Goal: Task Accomplishment & Management: Manage account settings

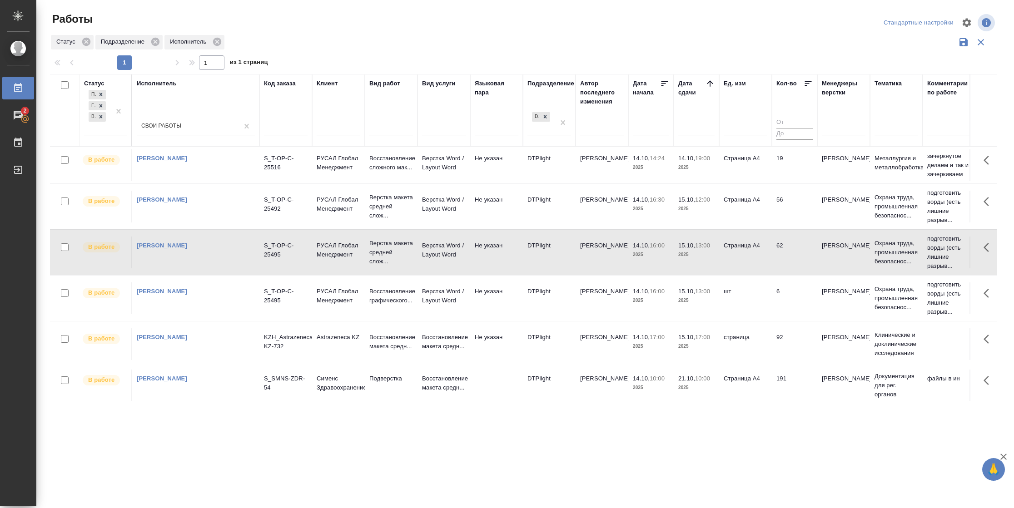
click at [729, 164] on td "Страница А4" at bounding box center [745, 165] width 53 height 32
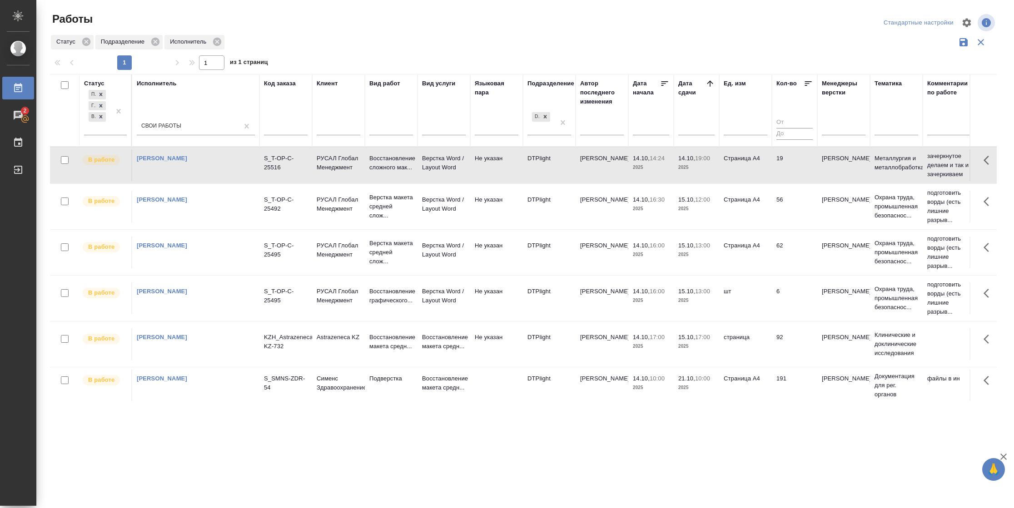
click at [729, 164] on td "Страница А4" at bounding box center [745, 165] width 53 height 32
click at [104, 119] on div at bounding box center [101, 117] width 10 height 10
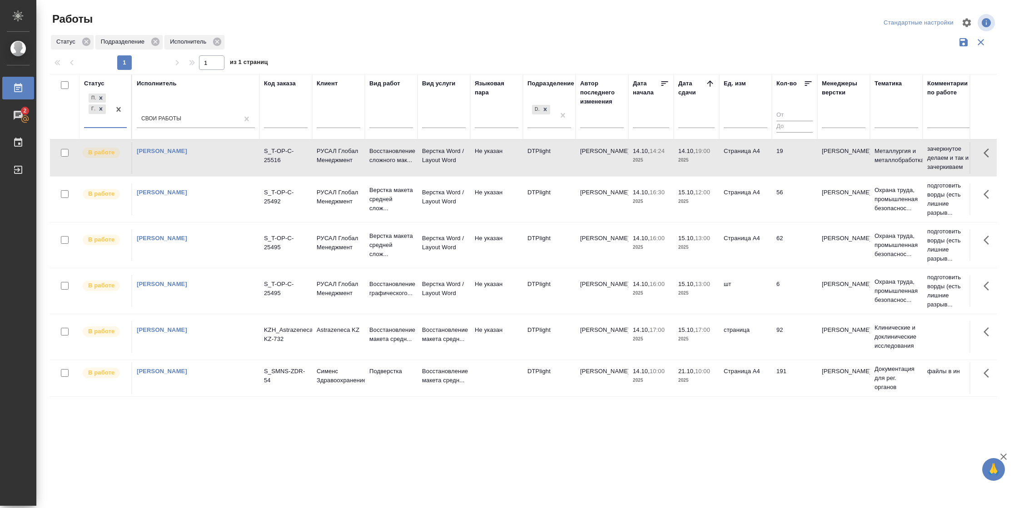
click at [104, 119] on div "Подбор Готов к работе" at bounding box center [97, 109] width 26 height 35
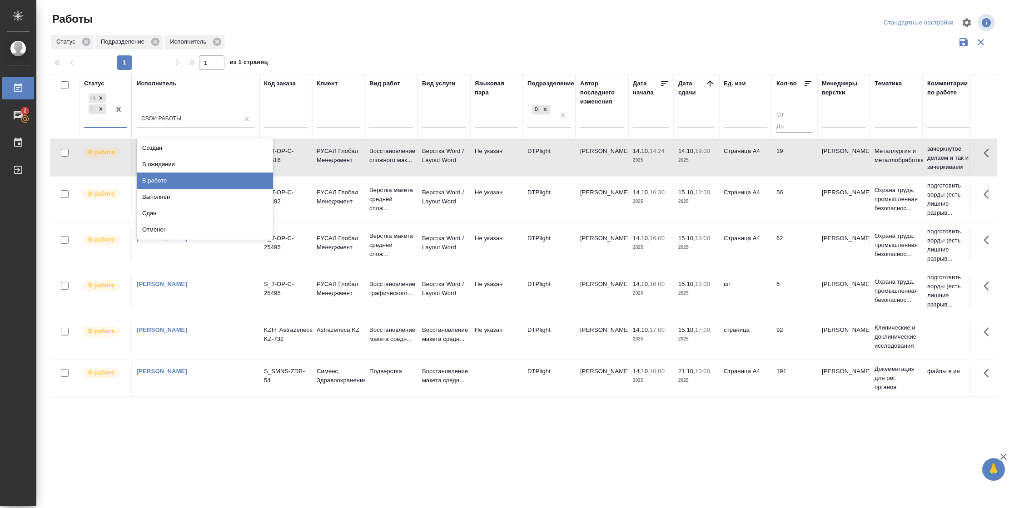
click at [154, 180] on div "В работе" at bounding box center [205, 181] width 136 height 16
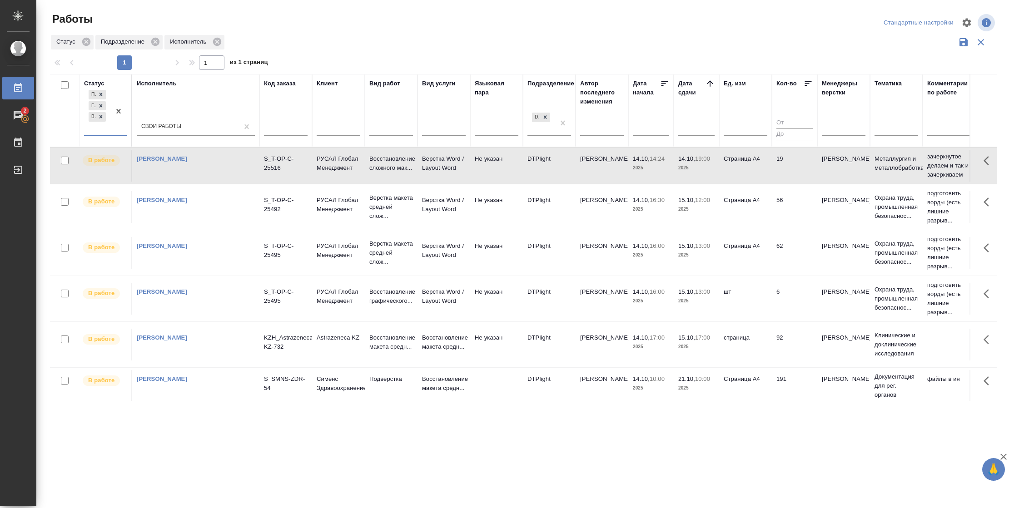
click at [786, 164] on td "19" at bounding box center [794, 166] width 45 height 32
click at [103, 115] on icon at bounding box center [101, 117] width 6 height 6
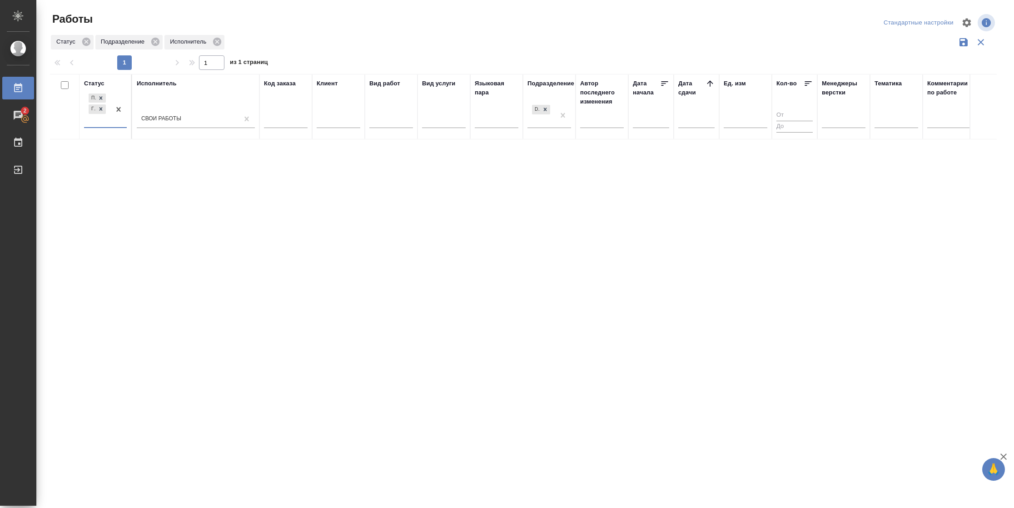
click at [106, 119] on div "Подбор Готов к работе" at bounding box center [97, 109] width 26 height 35
click at [159, 180] on div "В работе" at bounding box center [205, 181] width 136 height 16
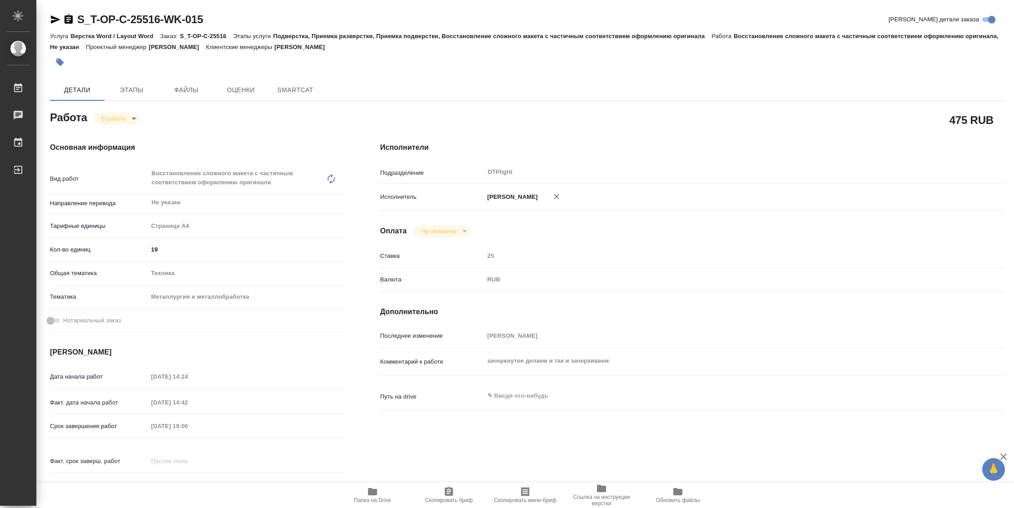
type textarea "x"
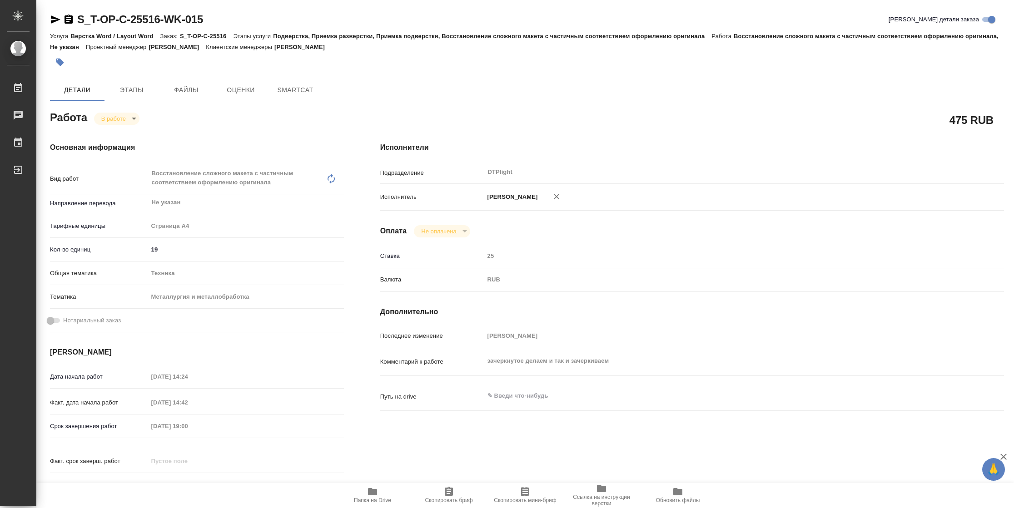
type textarea "x"
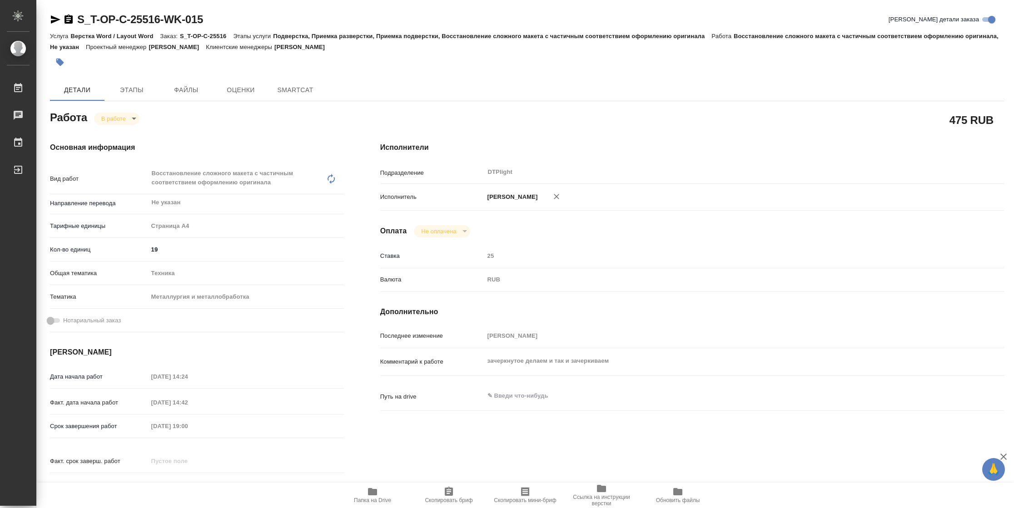
type textarea "x"
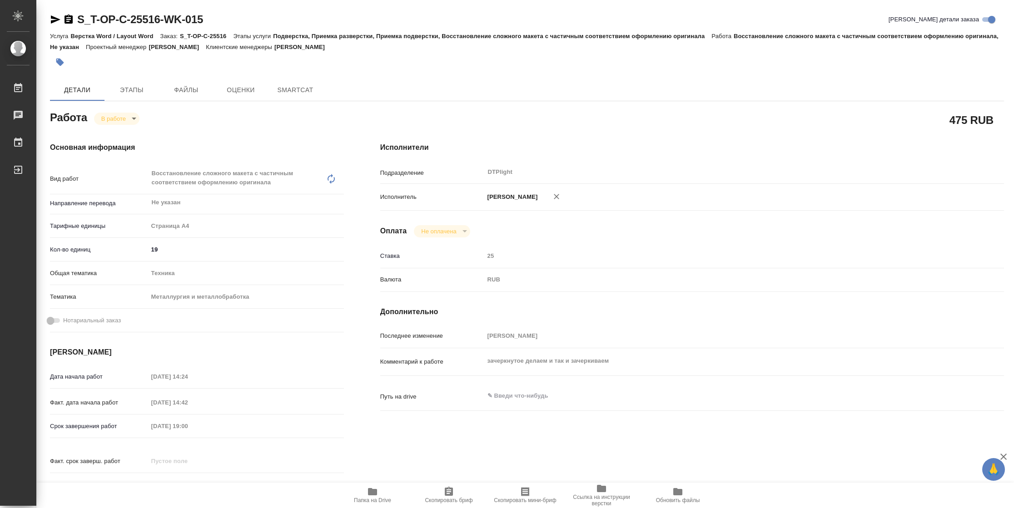
type textarea "x"
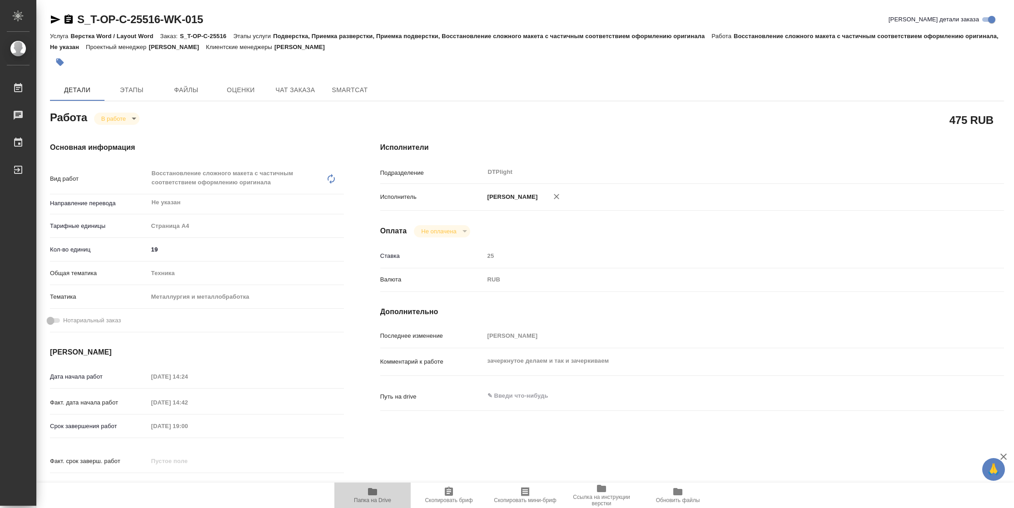
click at [383, 499] on span "Папка на Drive" at bounding box center [372, 500] width 37 height 6
type textarea "x"
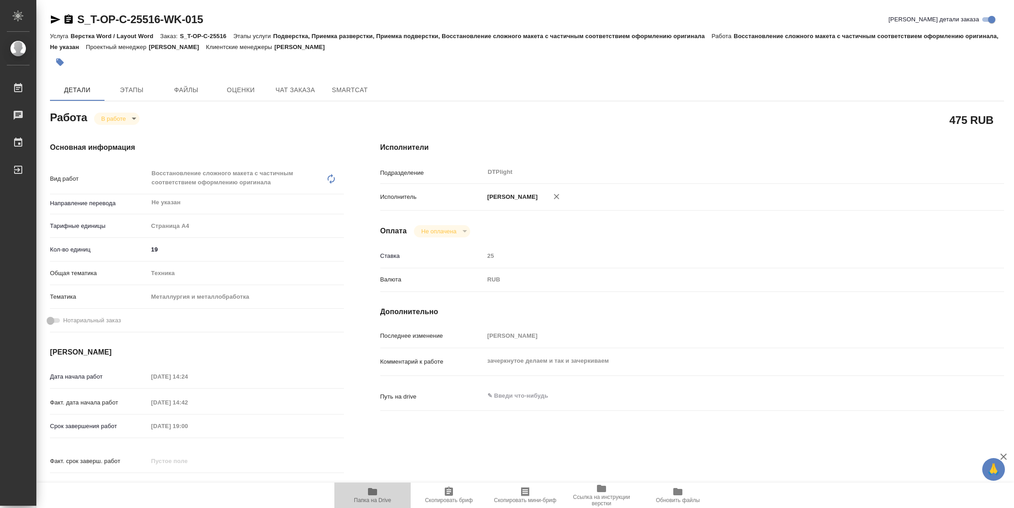
type textarea "x"
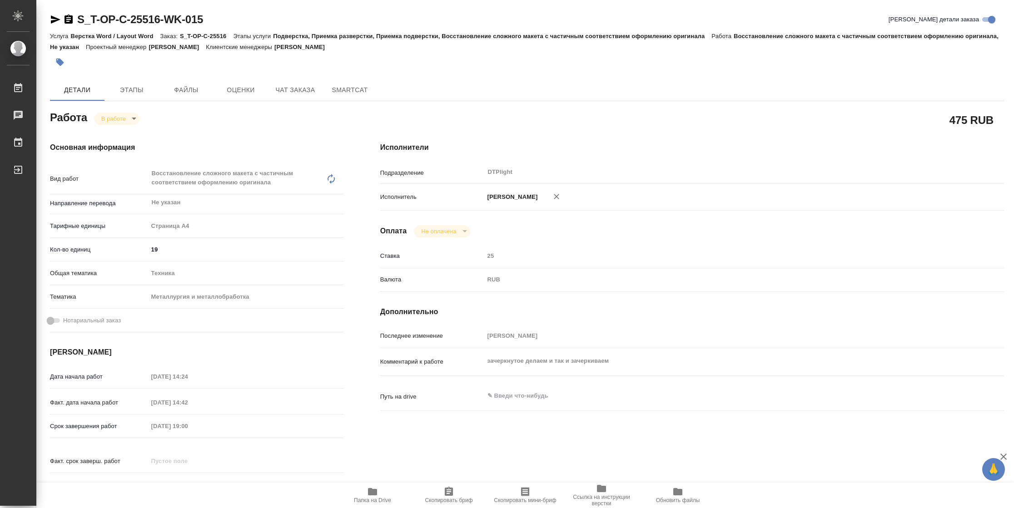
type textarea "x"
click at [54, 15] on icon "button" at bounding box center [55, 19] width 11 height 11
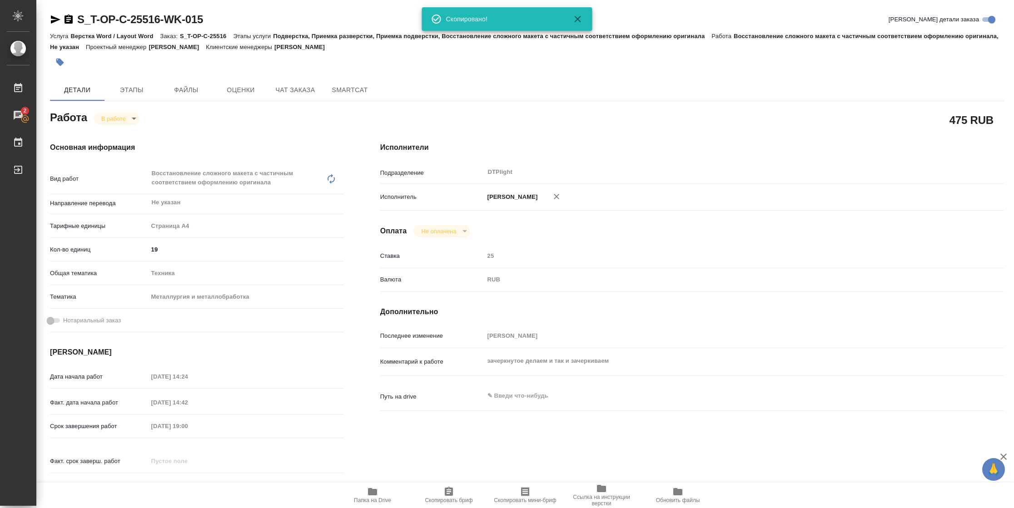
type textarea "x"
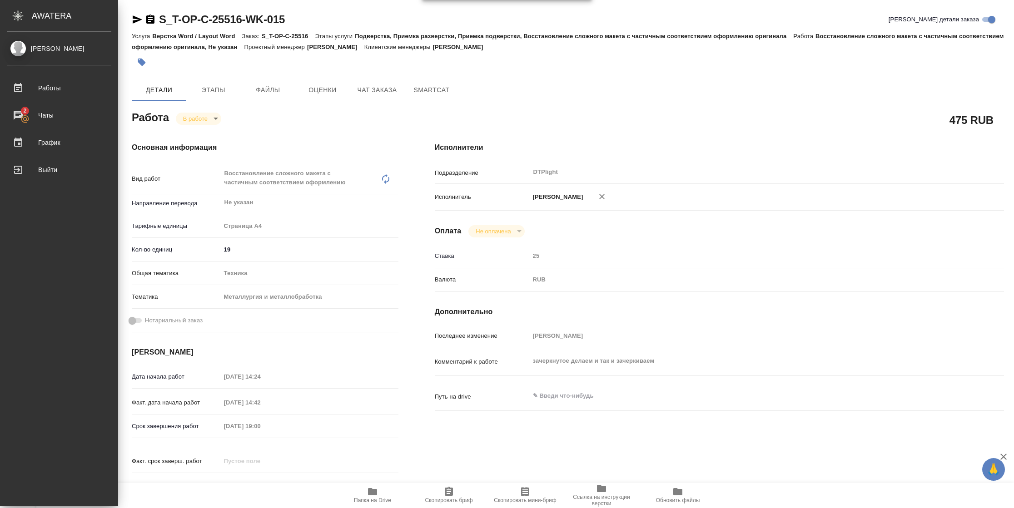
type textarea "x"
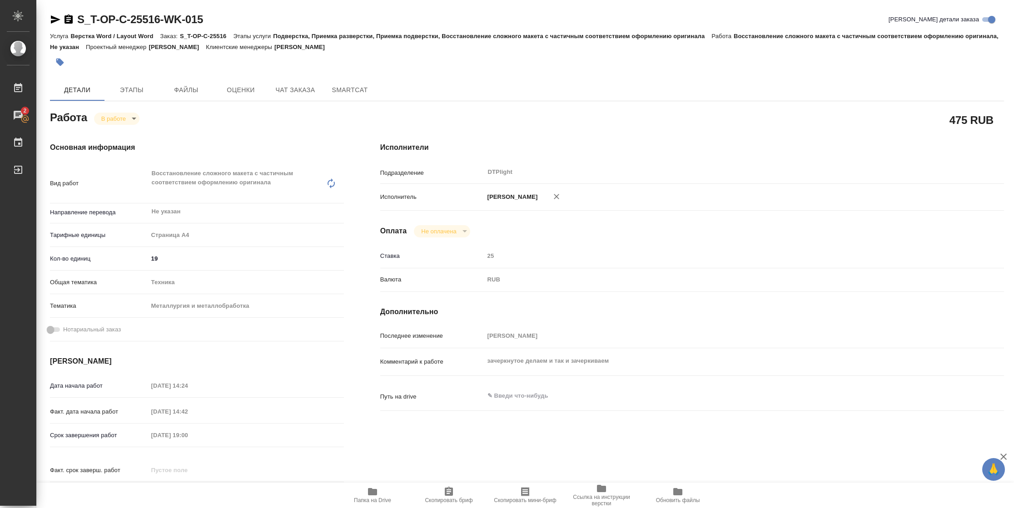
drag, startPoint x: 53, startPoint y: 18, endPoint x: 59, endPoint y: 16, distance: 6.3
click at [53, 18] on icon "button" at bounding box center [56, 19] width 10 height 8
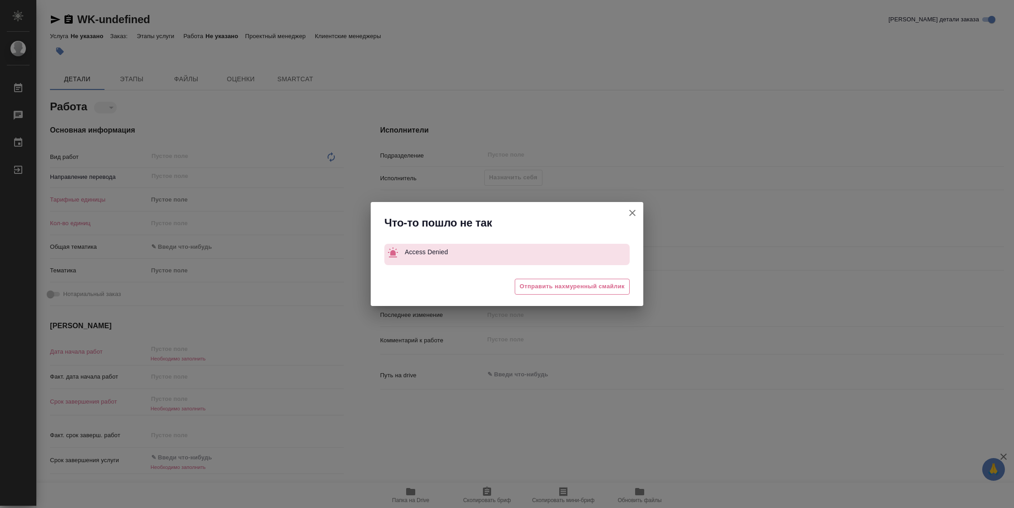
click at [634, 213] on icon "button" at bounding box center [632, 213] width 11 height 11
type textarea "x"
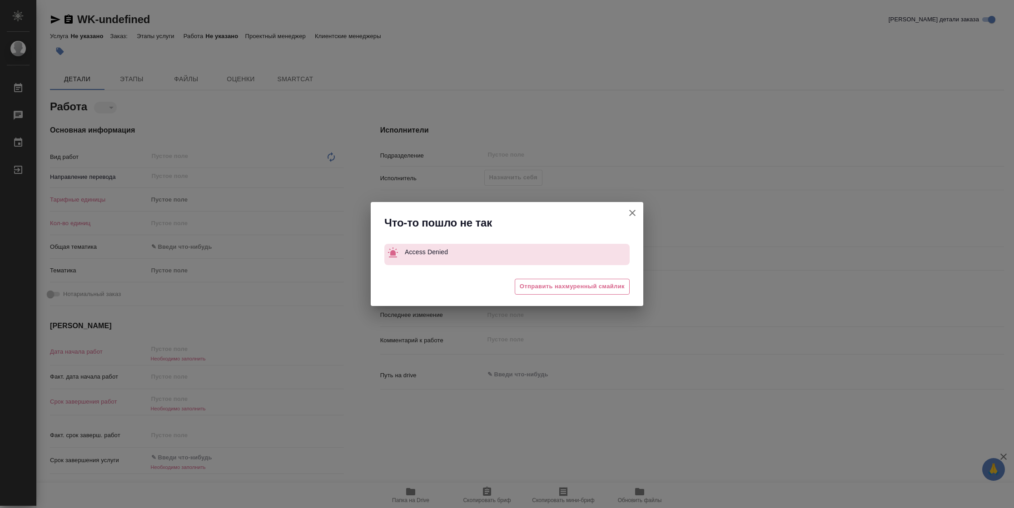
type textarea "x"
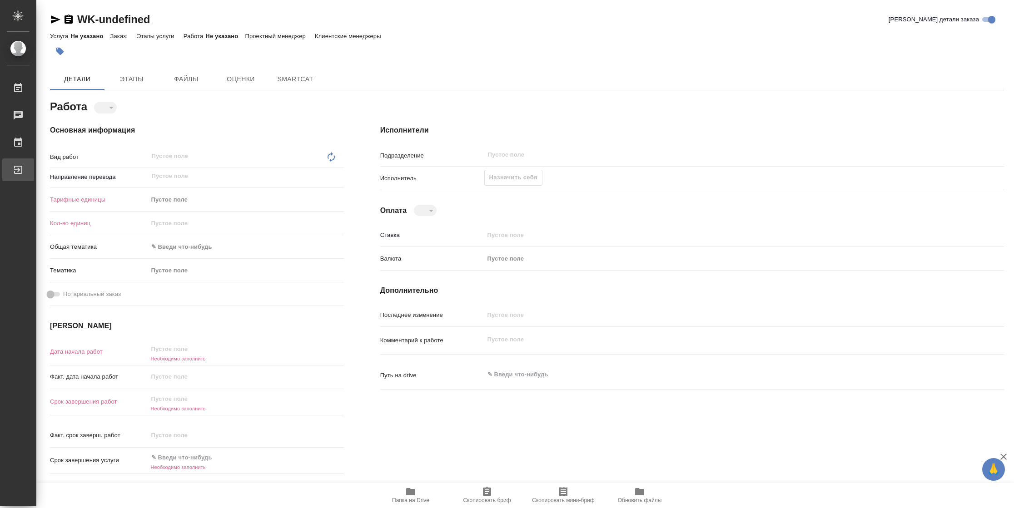
type textarea "x"
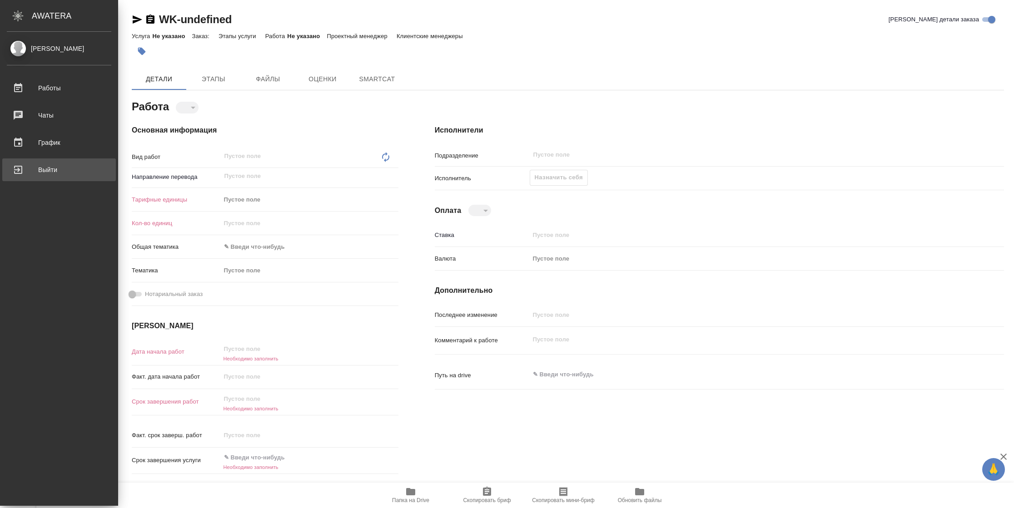
type textarea "x"
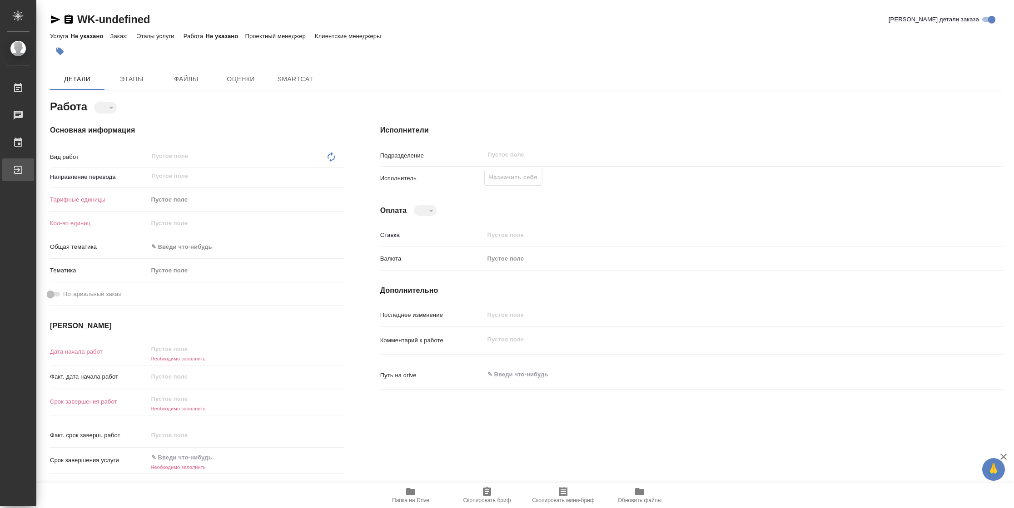
click at [18, 163] on div "Выйти" at bounding box center [6, 170] width 23 height 14
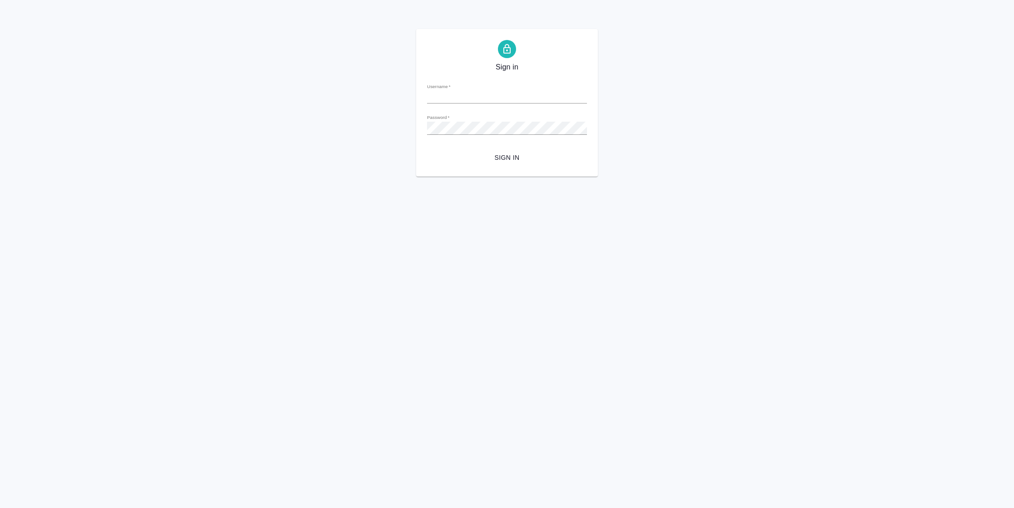
type input "[PERSON_NAME][EMAIL_ADDRESS][DOMAIN_NAME]"
click at [511, 156] on span "Sign in" at bounding box center [506, 157] width 145 height 11
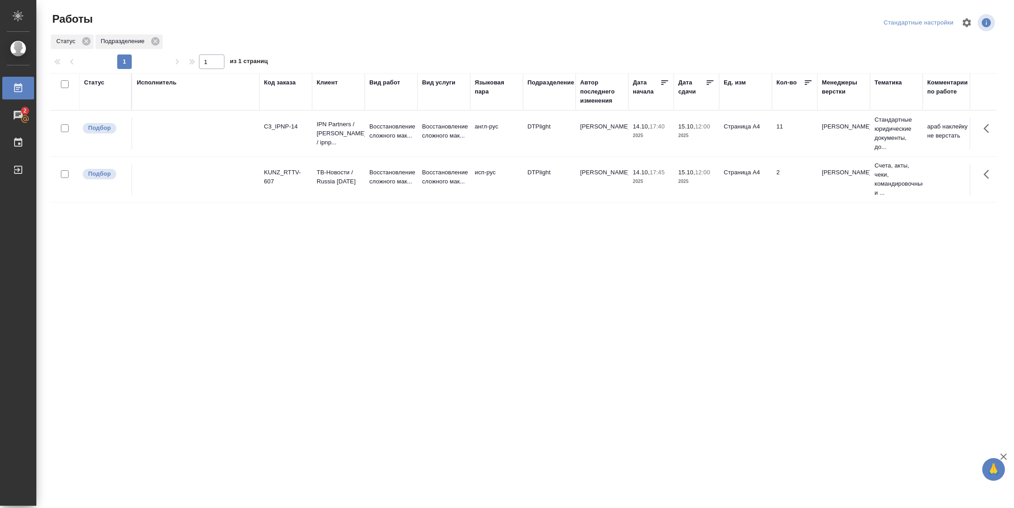
click at [86, 85] on div "Статус" at bounding box center [94, 82] width 20 height 9
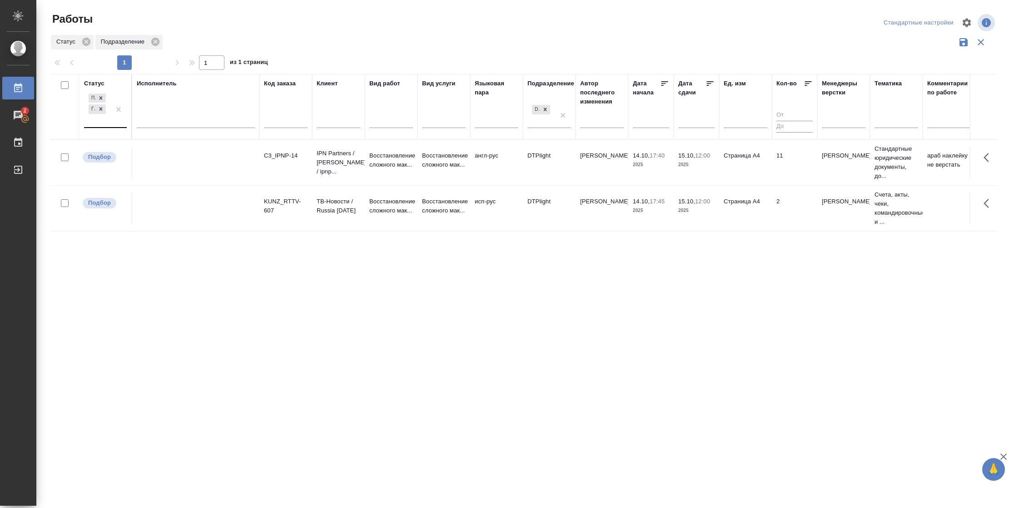
click at [102, 126] on div "Подбор Готов к работе" at bounding box center [97, 109] width 26 height 35
click at [175, 175] on div "В работе" at bounding box center [205, 181] width 136 height 16
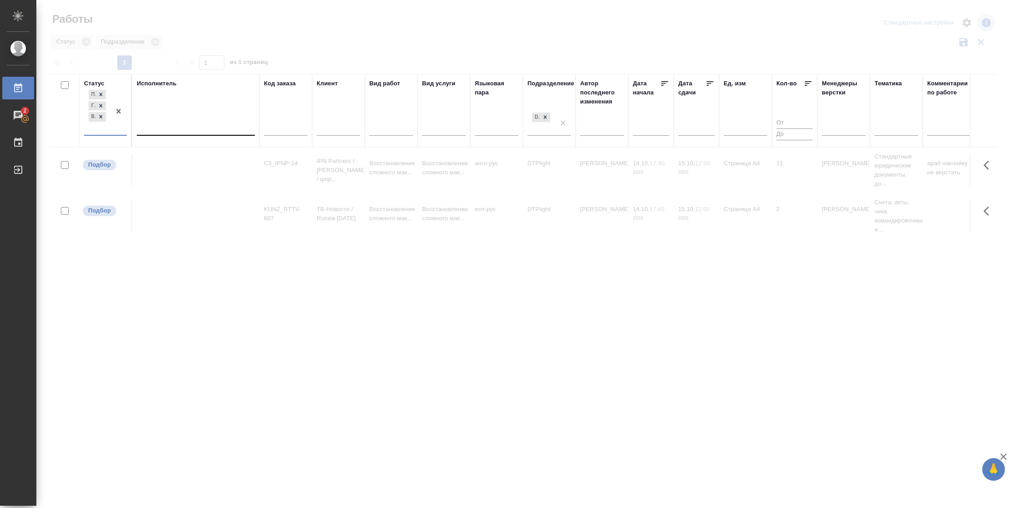
click at [183, 120] on div at bounding box center [196, 126] width 118 height 13
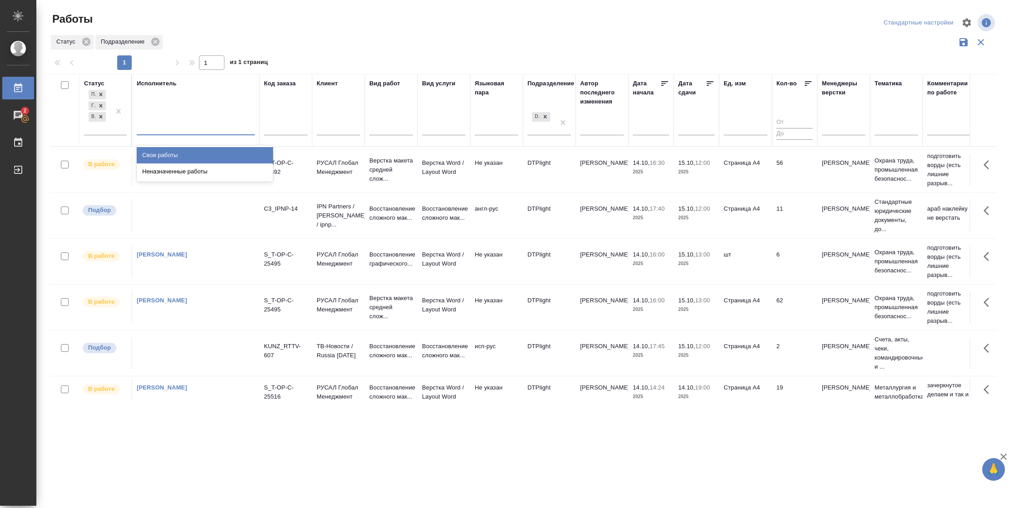
click at [182, 153] on div "Свои работы" at bounding box center [205, 155] width 136 height 16
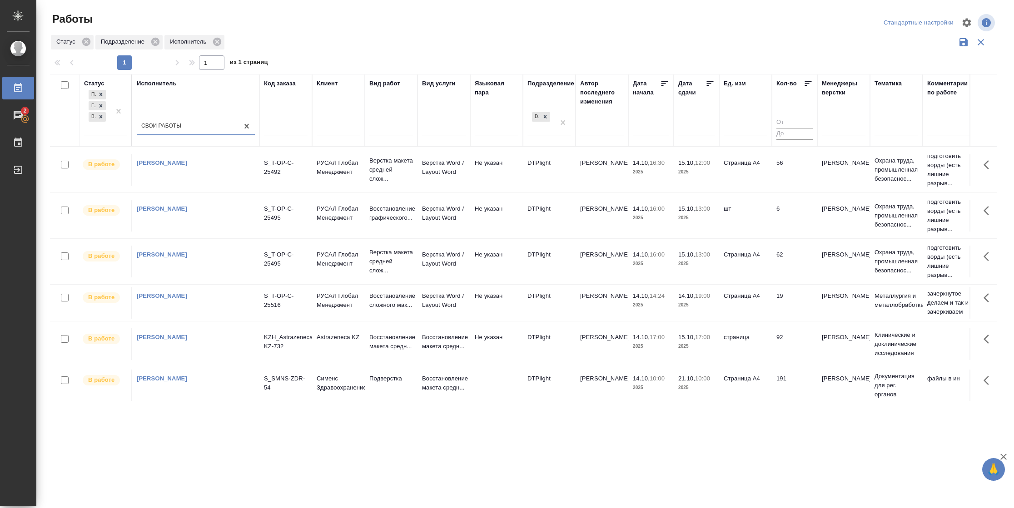
click at [707, 82] on icon at bounding box center [709, 83] width 9 height 9
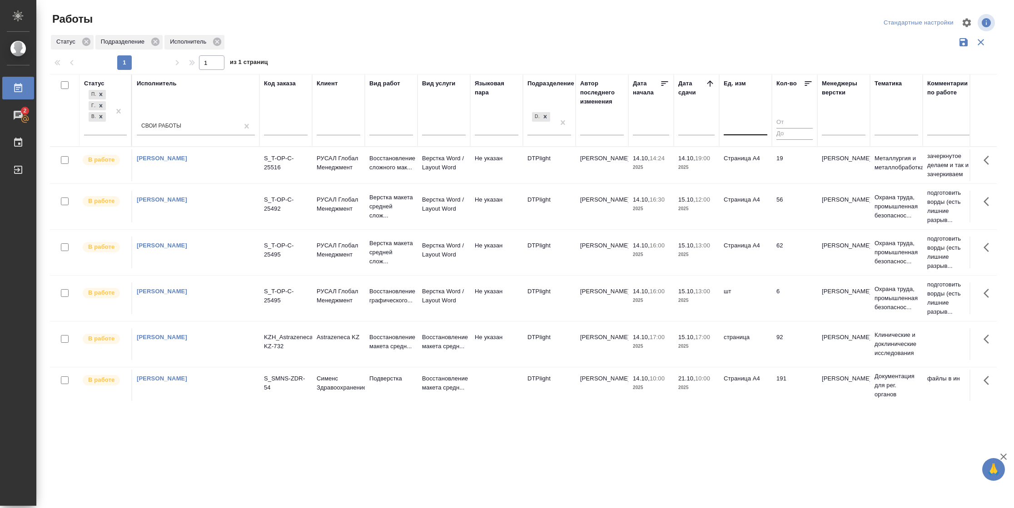
click at [797, 166] on td "19" at bounding box center [794, 165] width 45 height 32
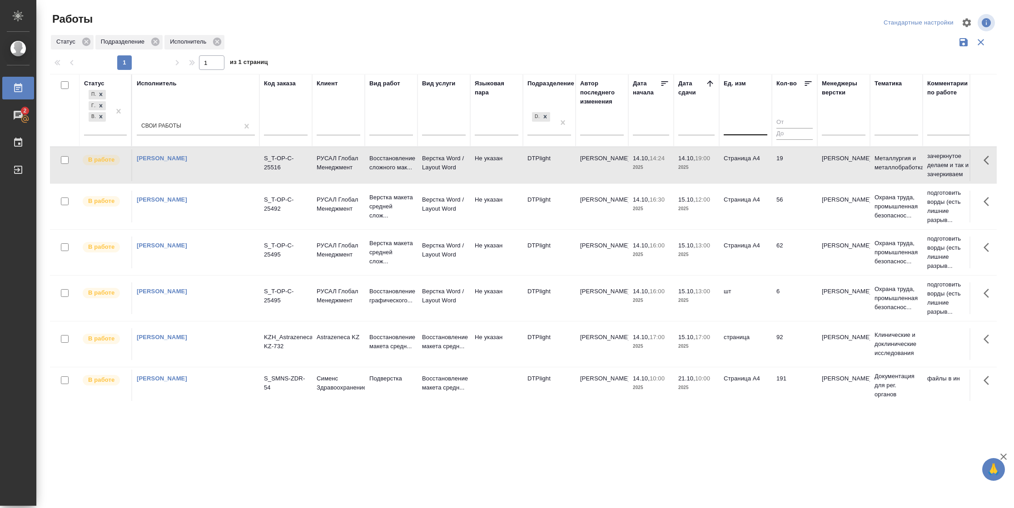
click at [797, 166] on td "19" at bounding box center [794, 165] width 45 height 32
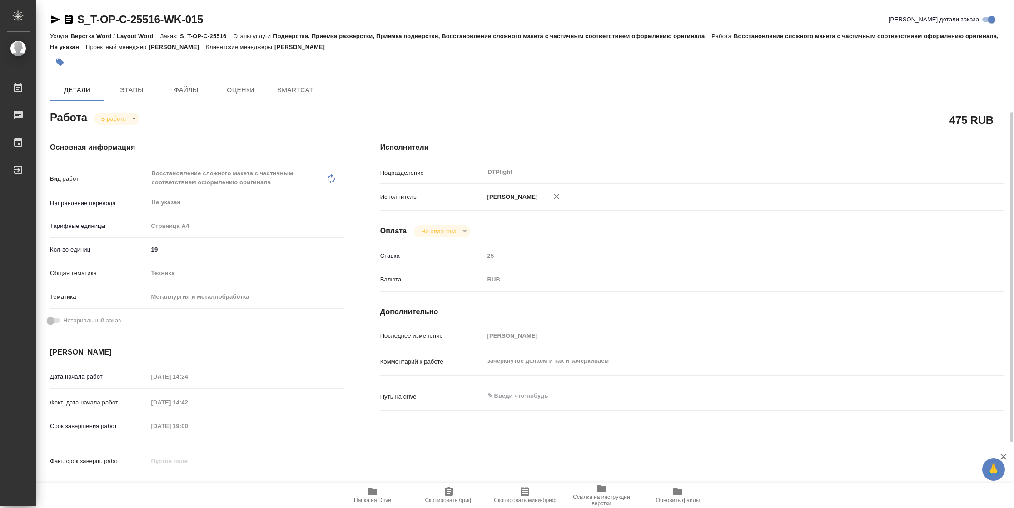
type textarea "x"
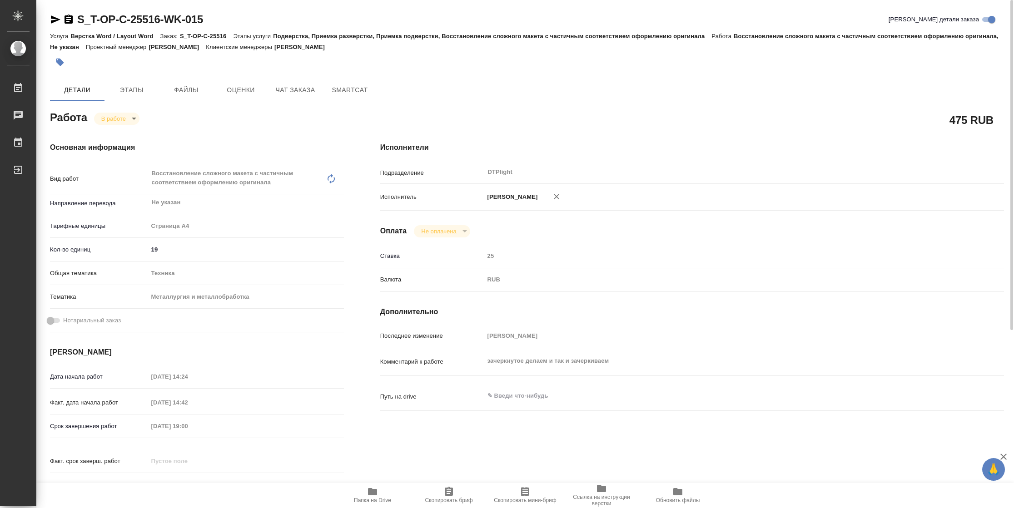
type textarea "x"
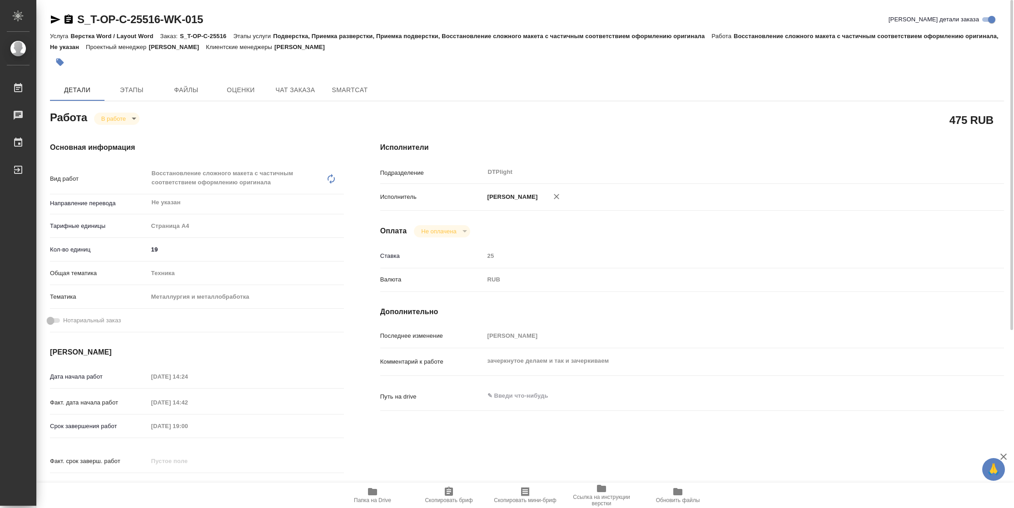
click at [122, 115] on body "🙏 .cls-1 fill:#fff; AWATERA Vasilyeva Natalia Работы Чаты График Выйти S_T-OP-C…" at bounding box center [507, 254] width 1014 height 508
type textarea "x"
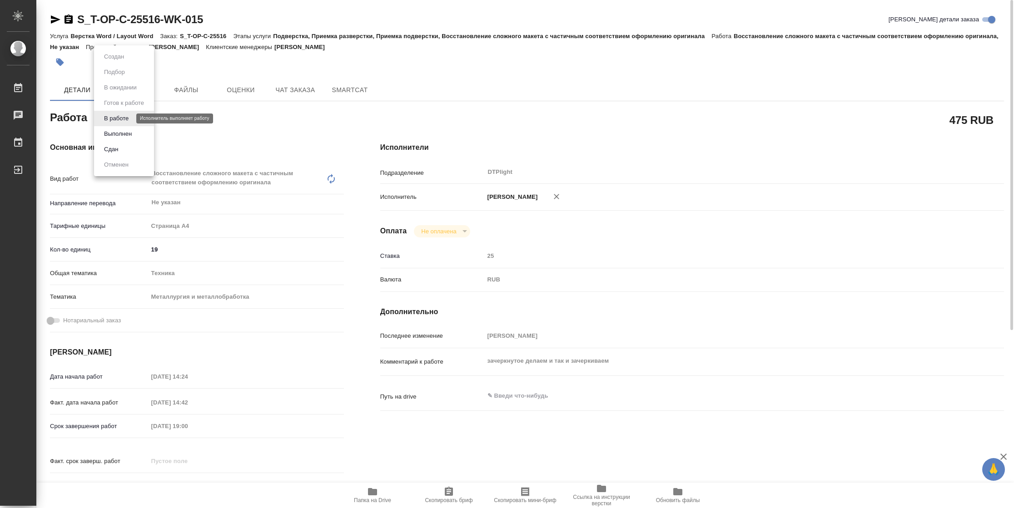
type textarea "x"
click at [122, 137] on button "Выполнен" at bounding box center [117, 134] width 33 height 10
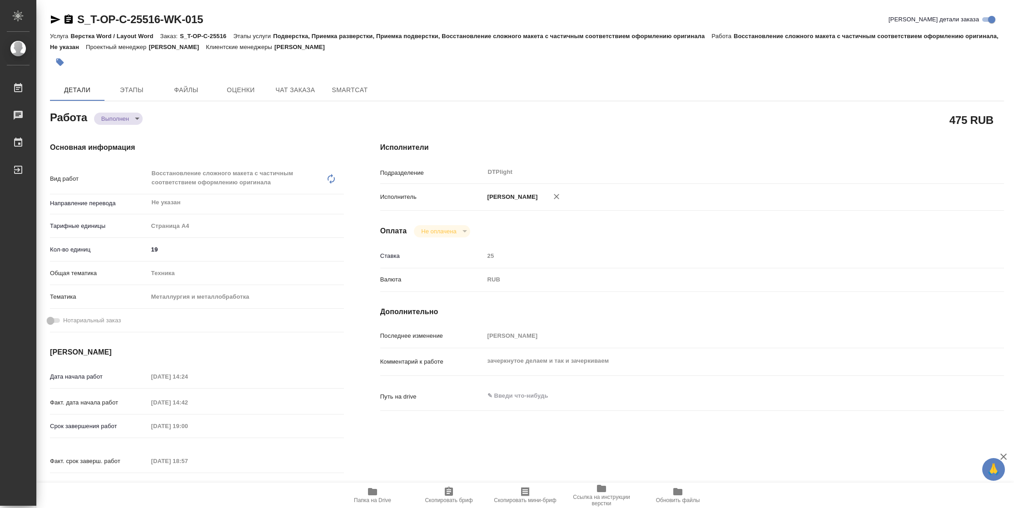
type textarea "x"
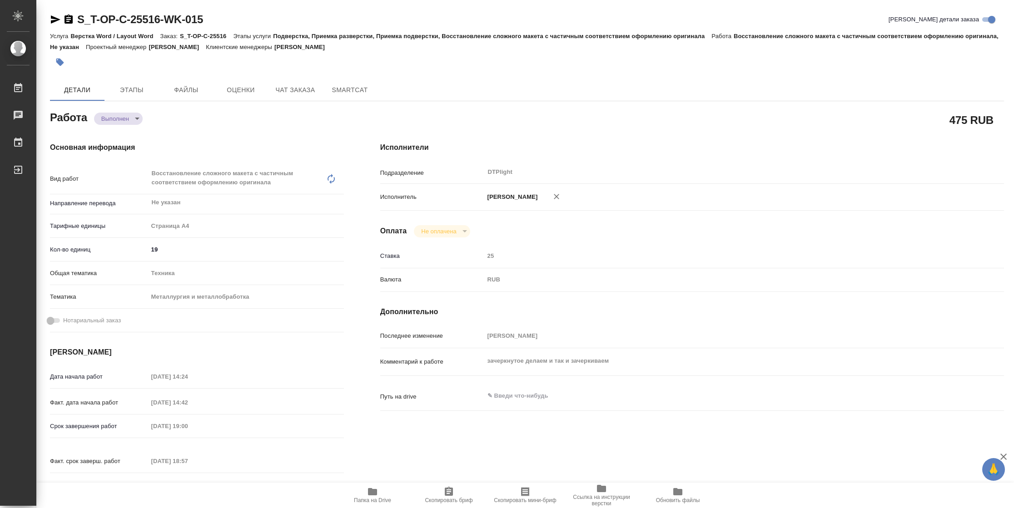
type textarea "x"
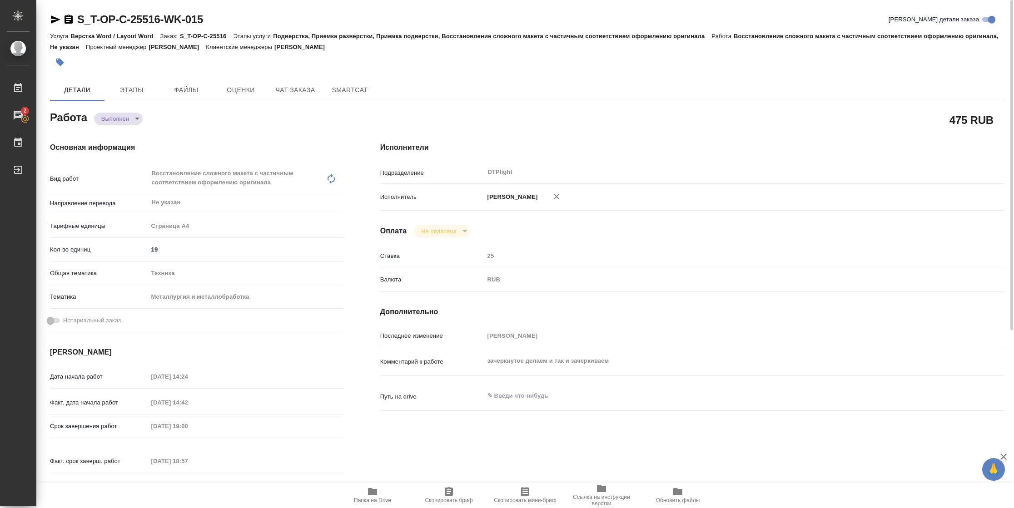
type textarea "x"
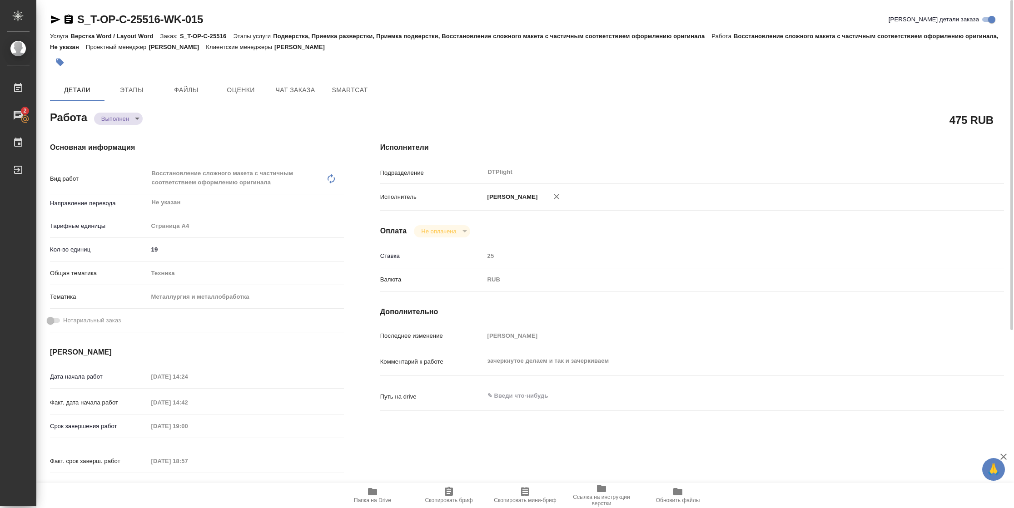
click at [367, 501] on span "Папка на Drive" at bounding box center [372, 500] width 37 height 6
